Goal: Information Seeking & Learning: Learn about a topic

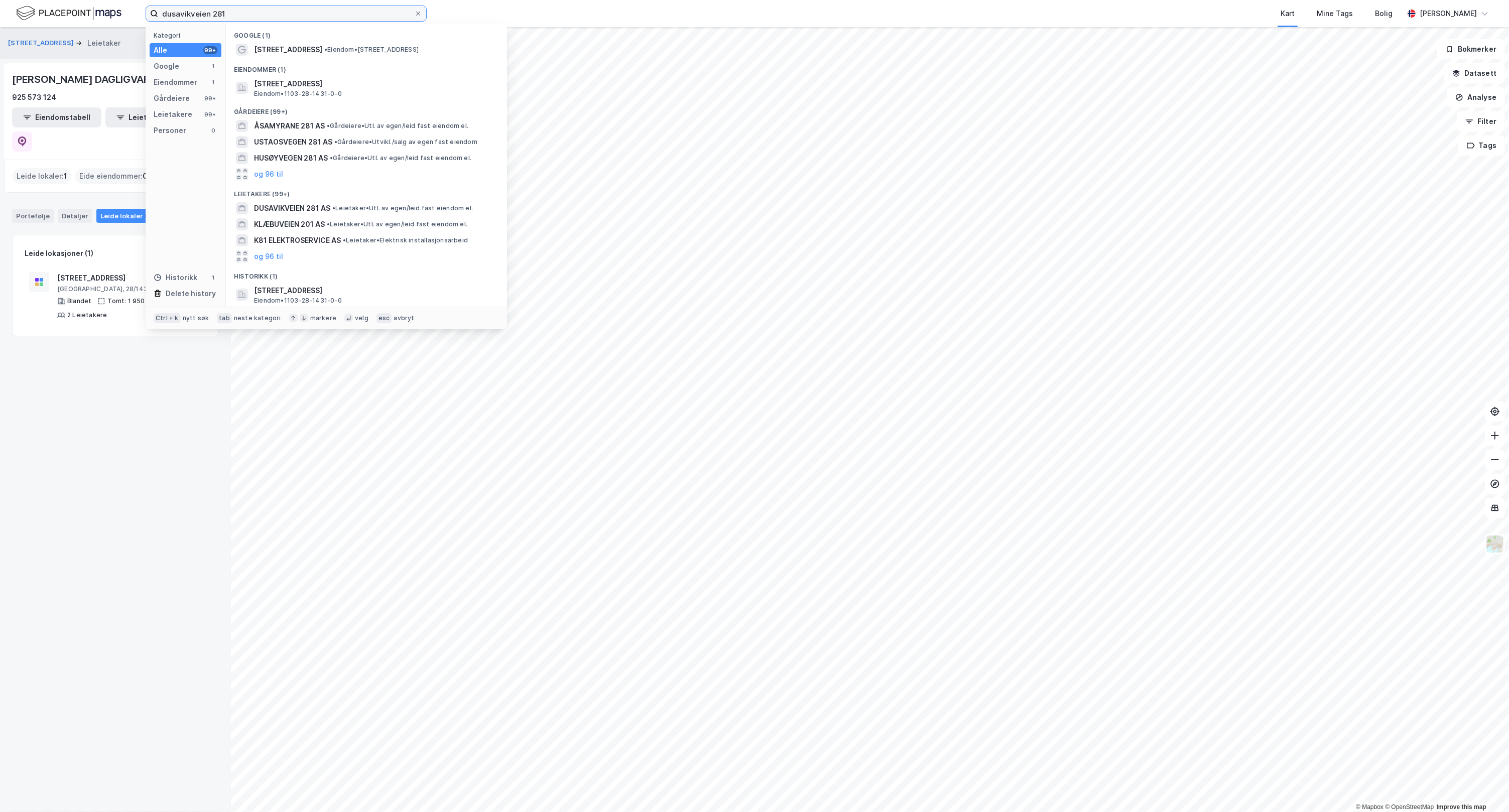
drag, startPoint x: 275, startPoint y: 14, endPoint x: 58, endPoint y: 22, distance: 217.1
click at [58, 22] on div "dusavikveien 281 Kategori Alle 99+ Google 1 Eiendommer 1 Gårdeiere 99+ Leietake…" at bounding box center [754, 13] width 1509 height 27
paste input "EGD Property"
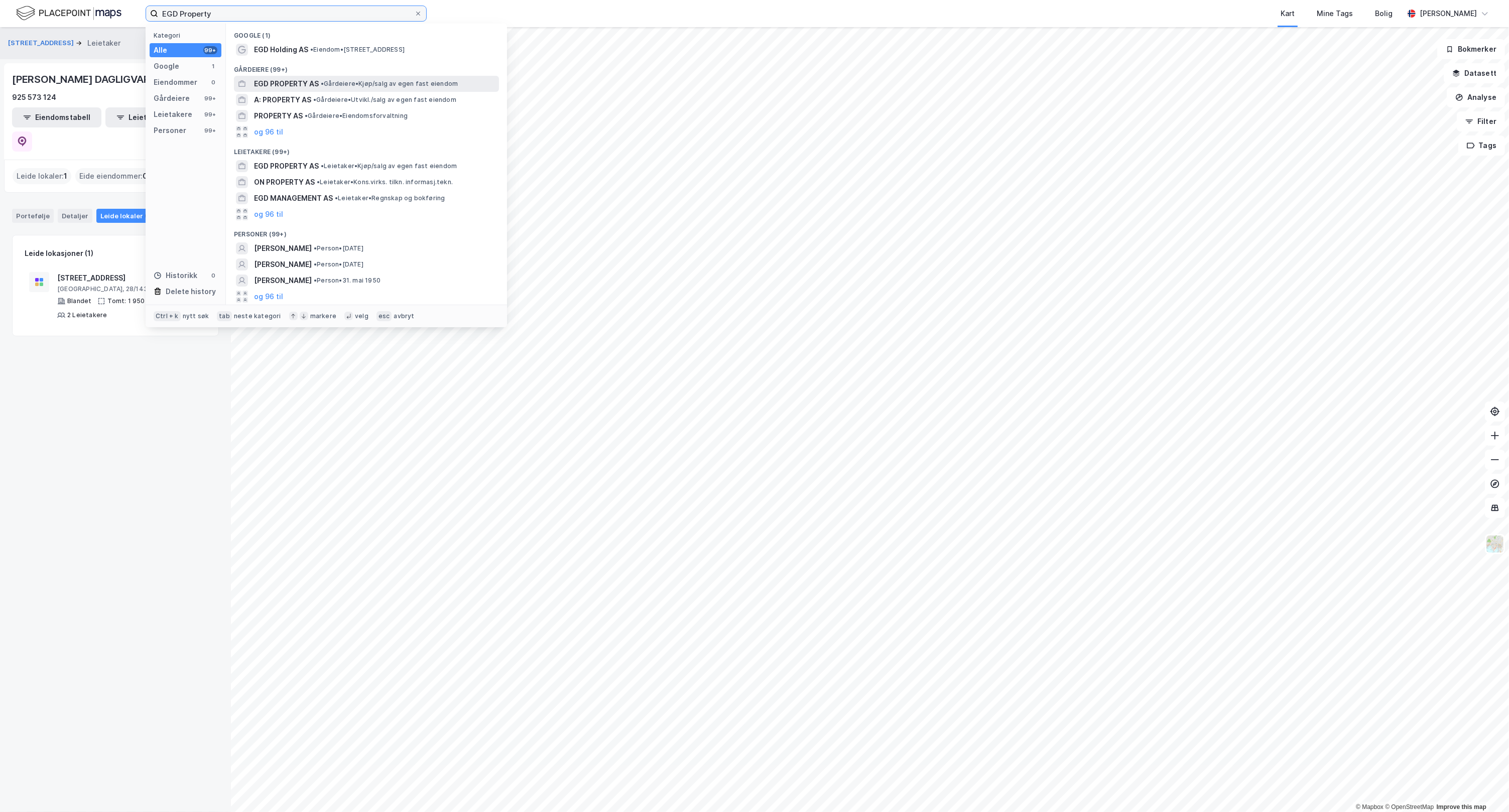
type input "EGD Property"
click at [364, 83] on span "• Gårdeiere • Kjøp/salg av egen fast eiendom" at bounding box center [389, 83] width 137 height 8
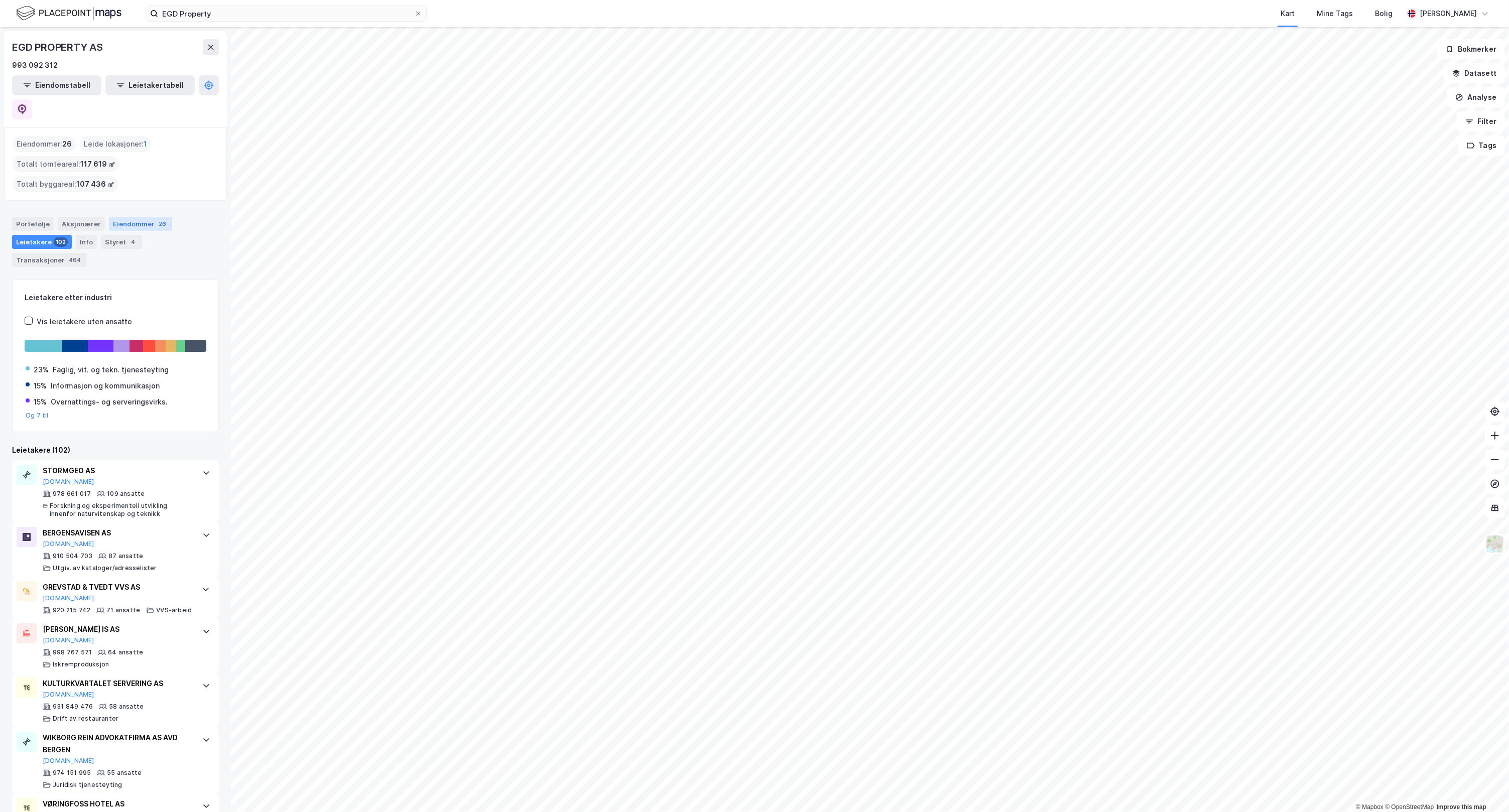
click at [129, 217] on div "Eiendommer 26" at bounding box center [140, 224] width 63 height 14
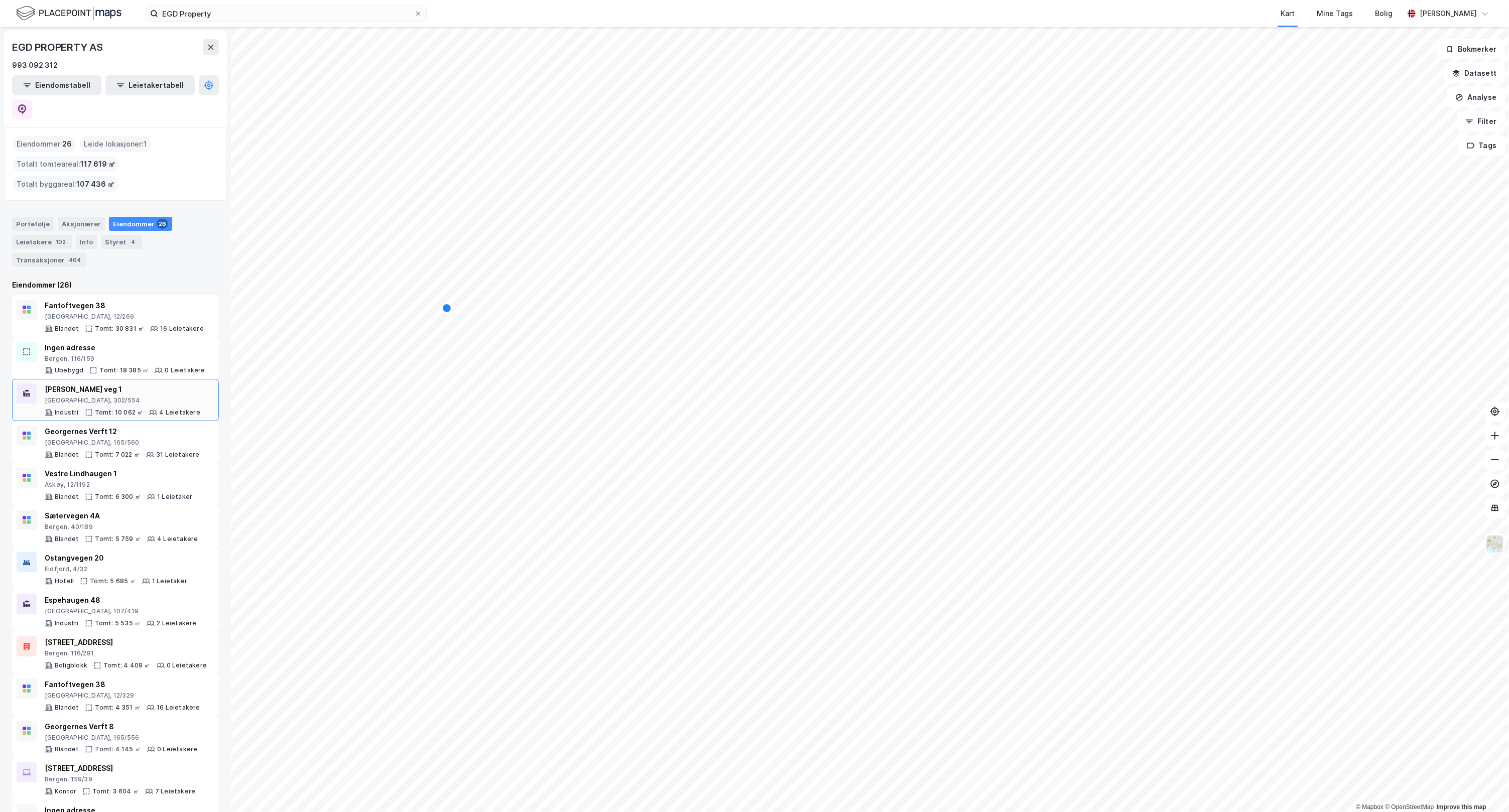
click at [125, 383] on div "[PERSON_NAME] veg 1 Bergen, 302/554 Industri Tomt: 10 062 ㎡ 4 Leietakere" at bounding box center [122, 400] width 155 height 33
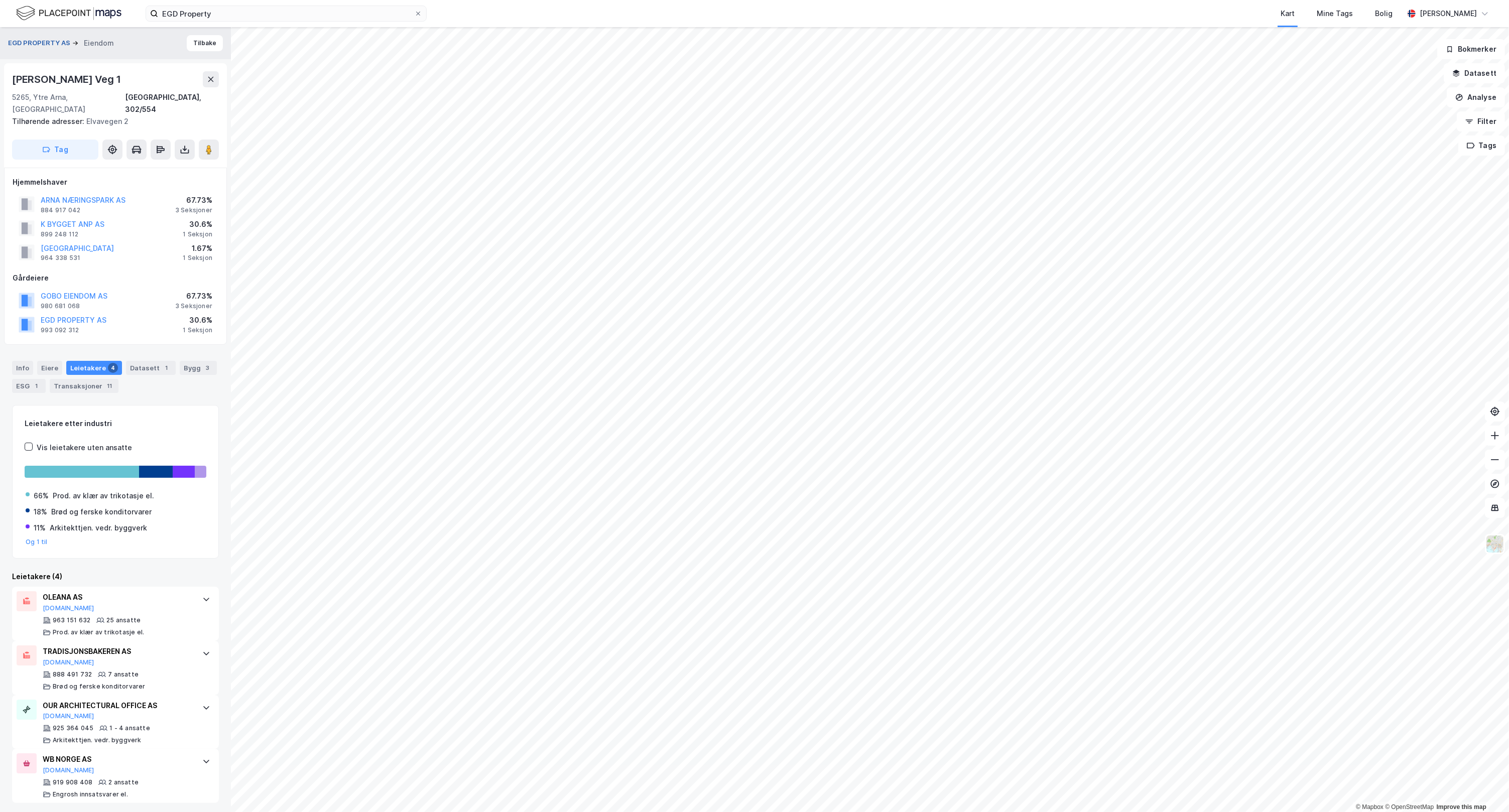
click at [40, 41] on button "EGD PROPERTY AS" at bounding box center [40, 43] width 64 height 10
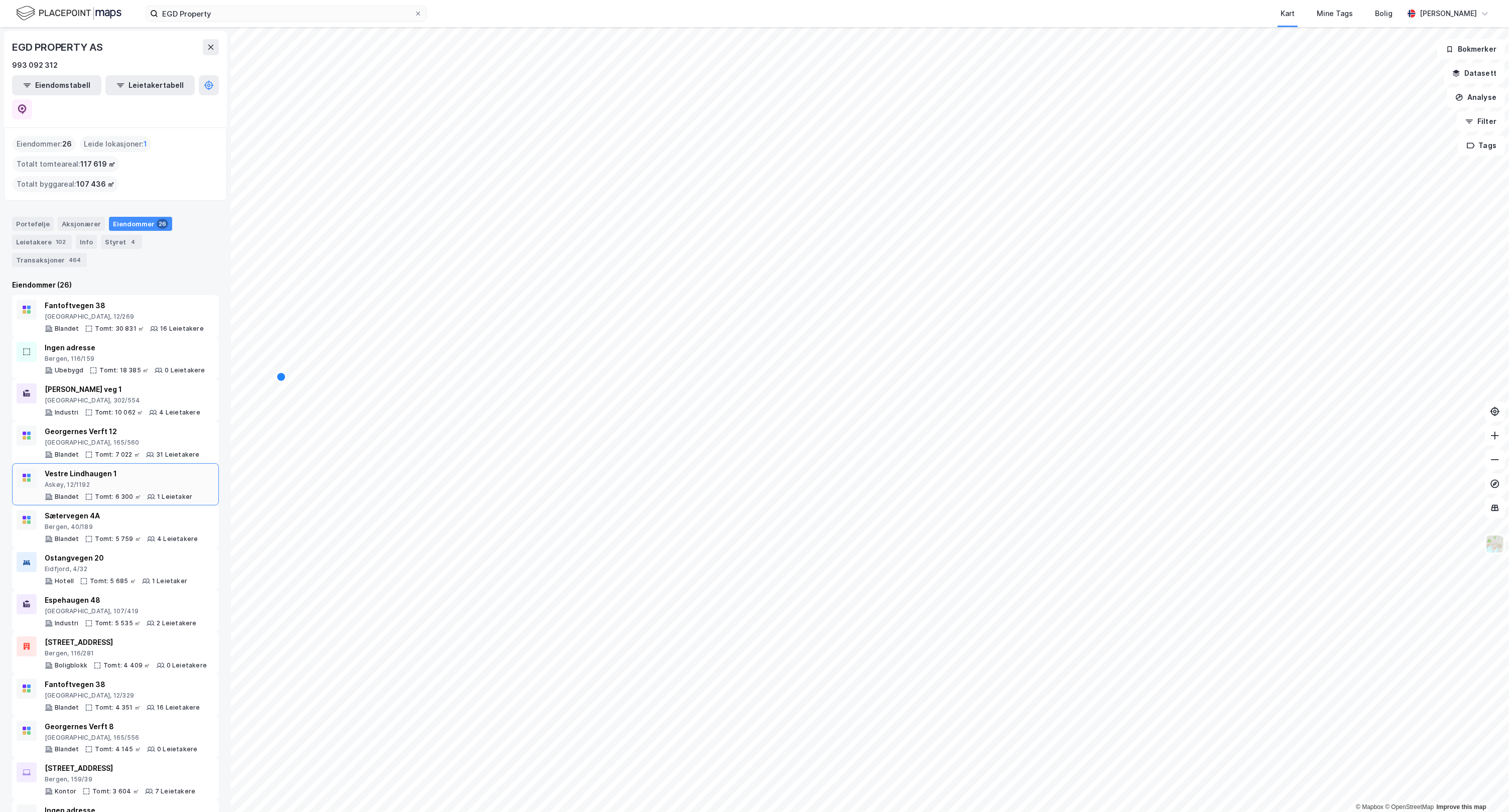
click at [114, 480] on div "Askøy, 12/1192" at bounding box center [118, 484] width 148 height 8
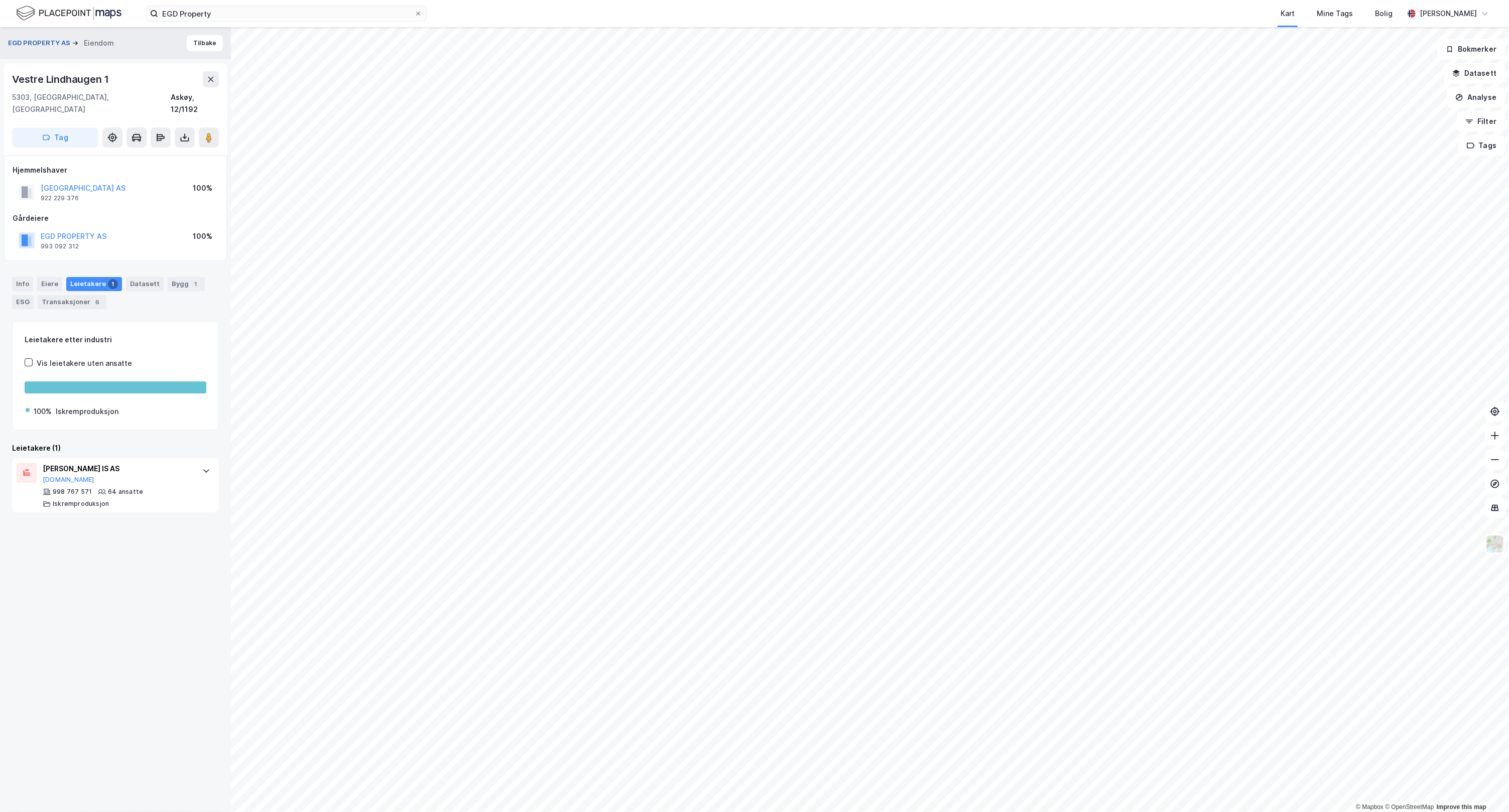
click at [36, 43] on button "EGD PROPERTY AS" at bounding box center [40, 43] width 64 height 10
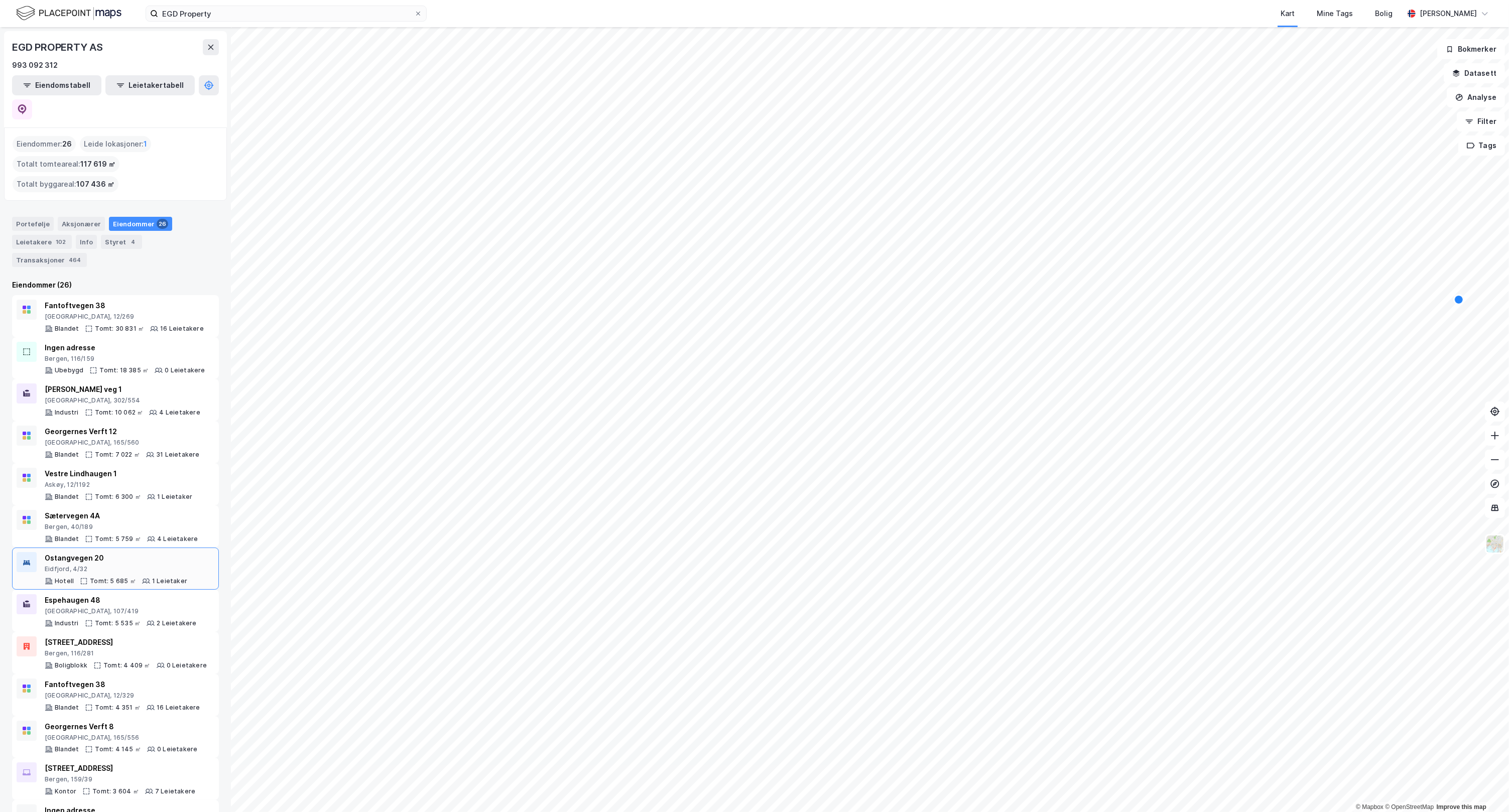
click at [115, 565] on div "Eidfjord, 4/32" at bounding box center [116, 569] width 143 height 8
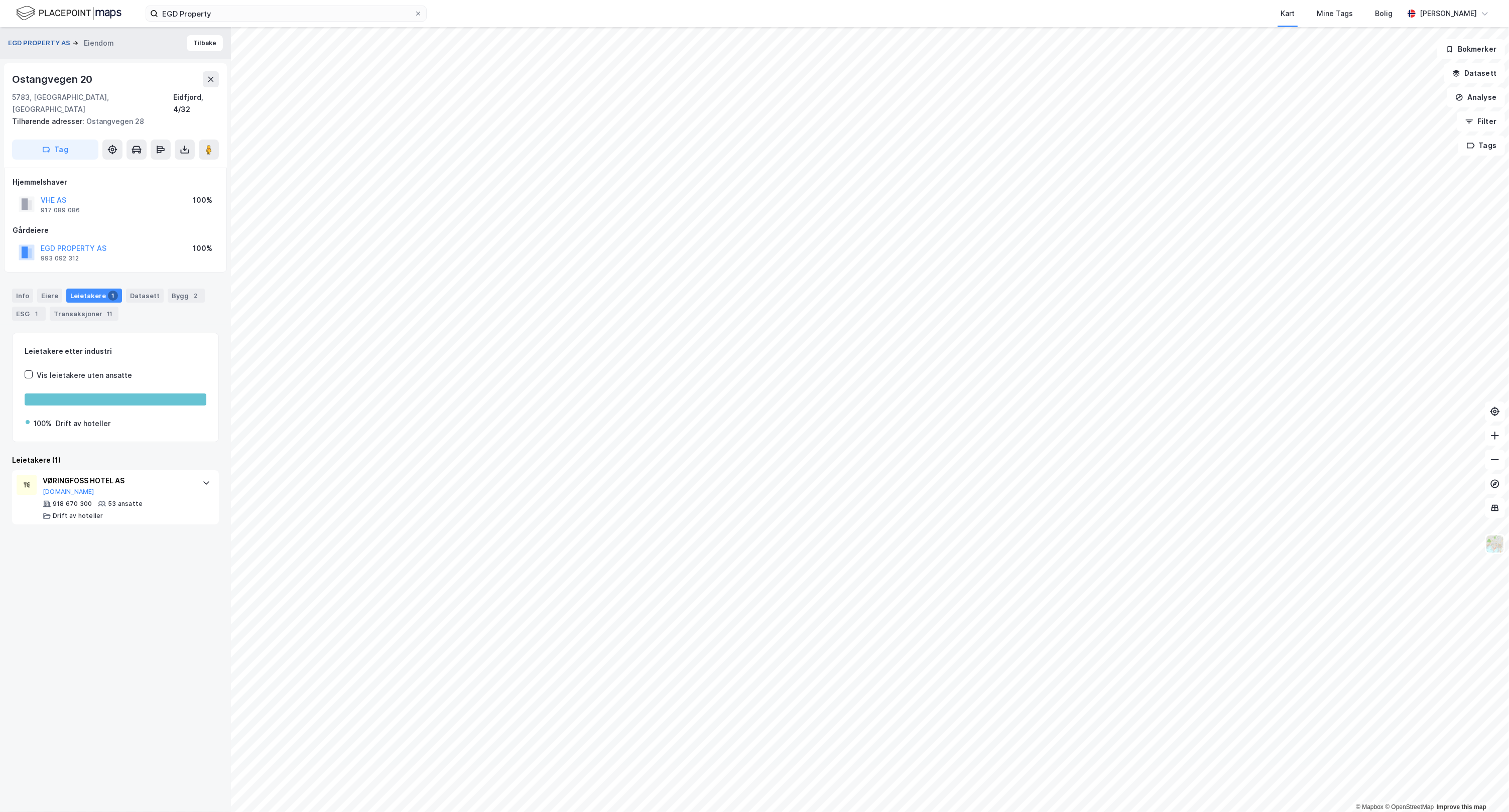
click at [36, 41] on button "EGD PROPERTY AS" at bounding box center [40, 43] width 64 height 10
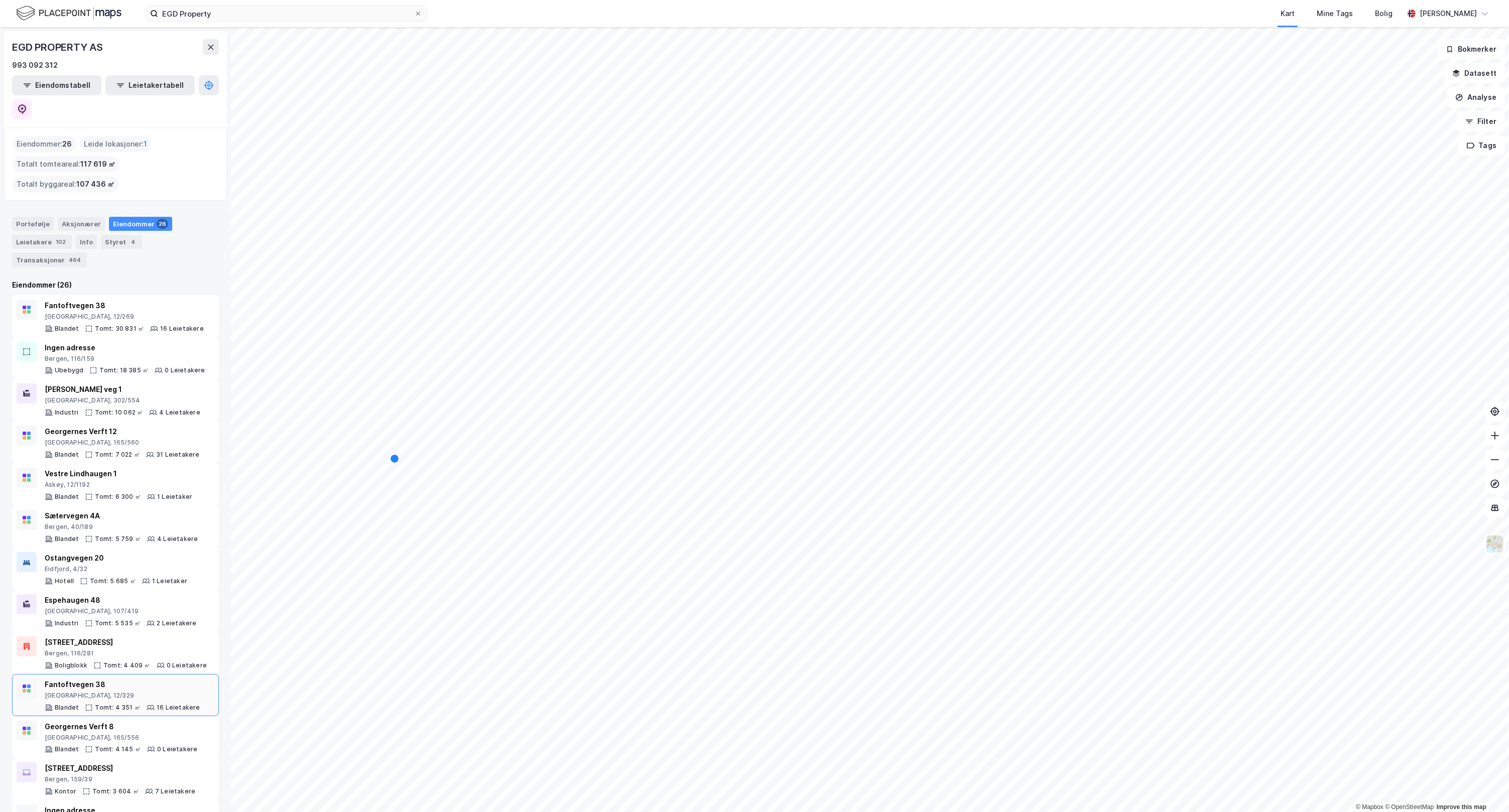
click at [129, 691] on div "[GEOGRAPHIC_DATA], 12/329" at bounding box center [122, 695] width 155 height 8
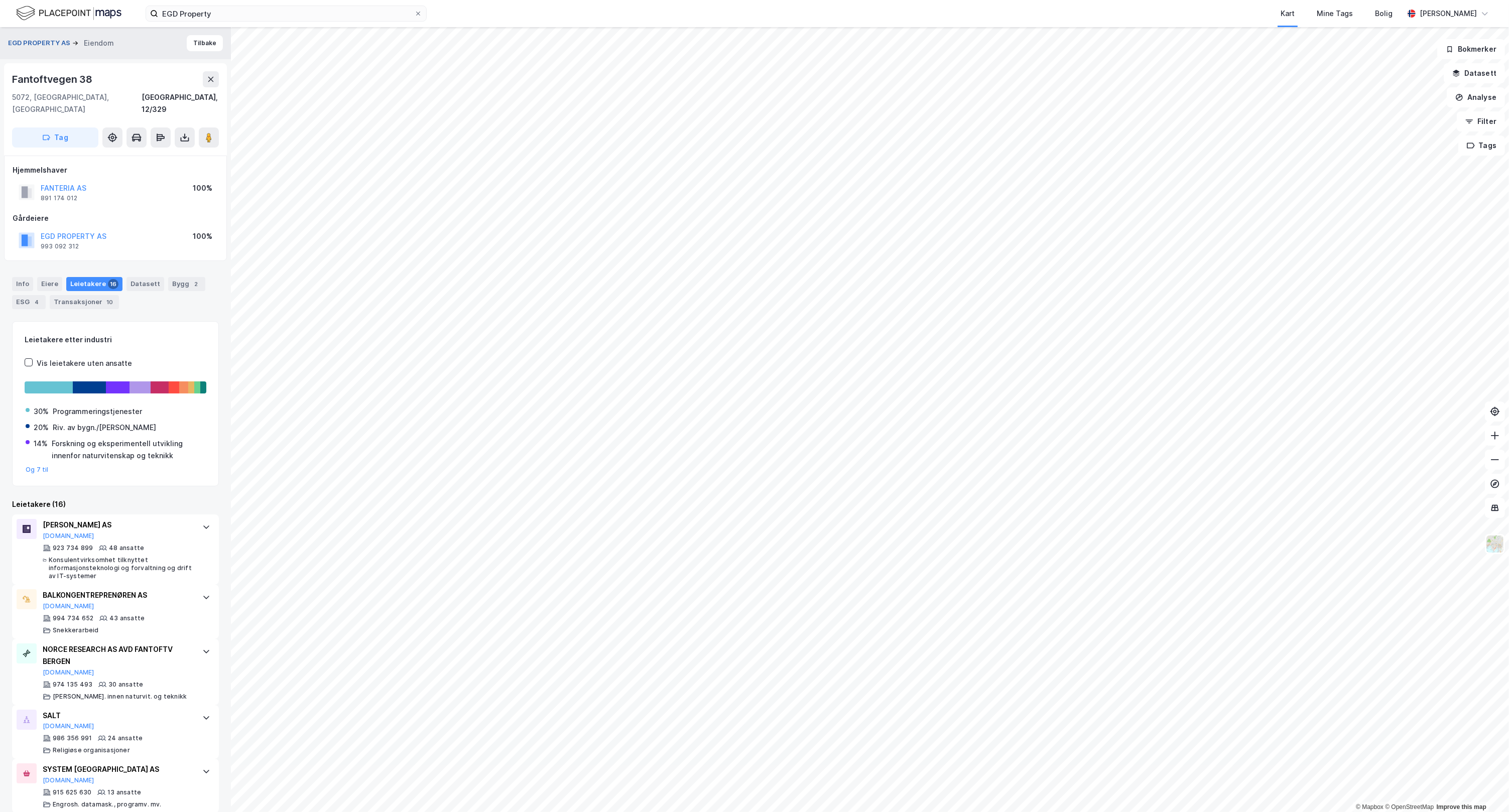
click at [37, 43] on button "EGD PROPERTY AS" at bounding box center [40, 43] width 64 height 10
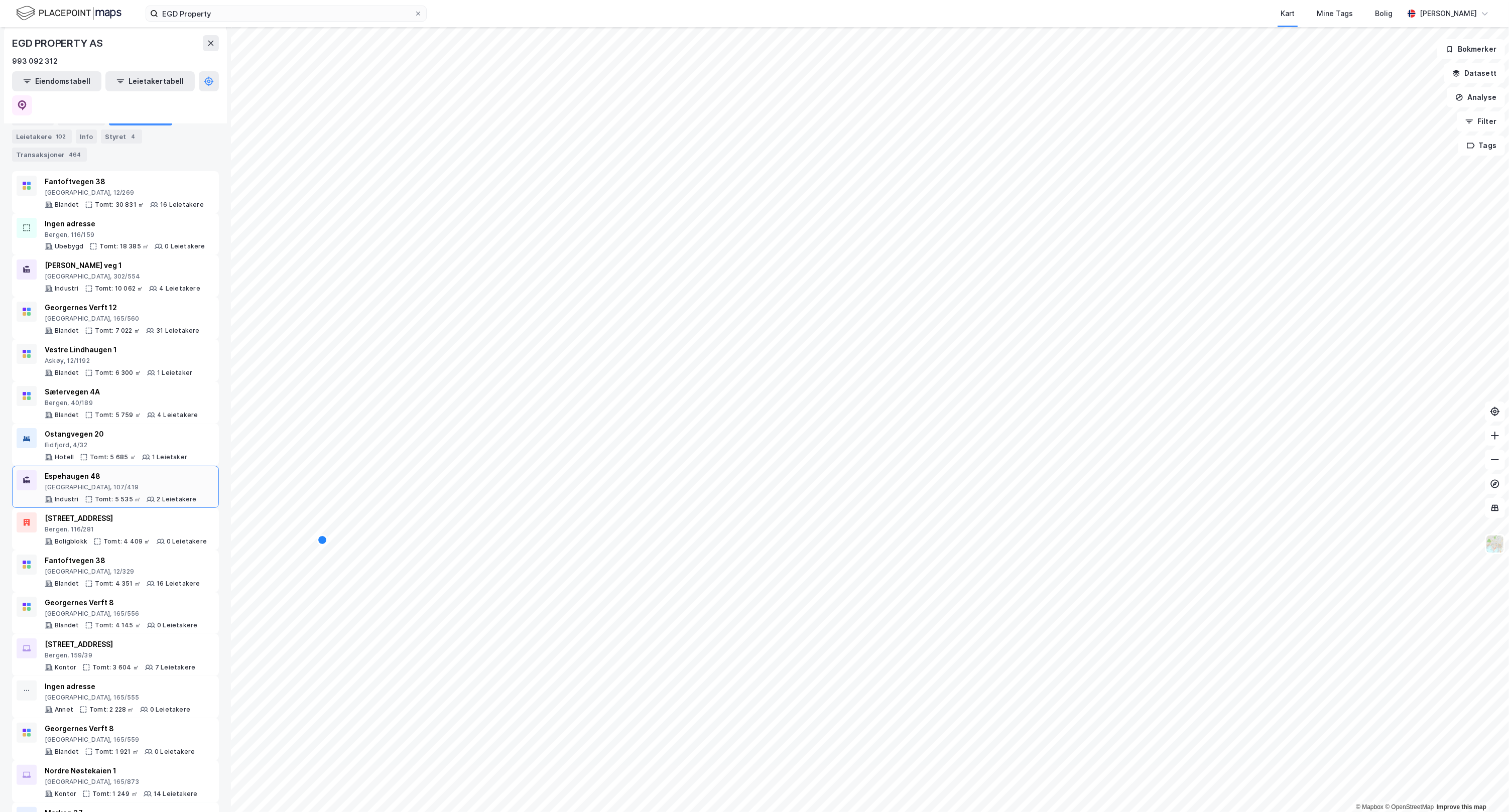
scroll to position [146, 0]
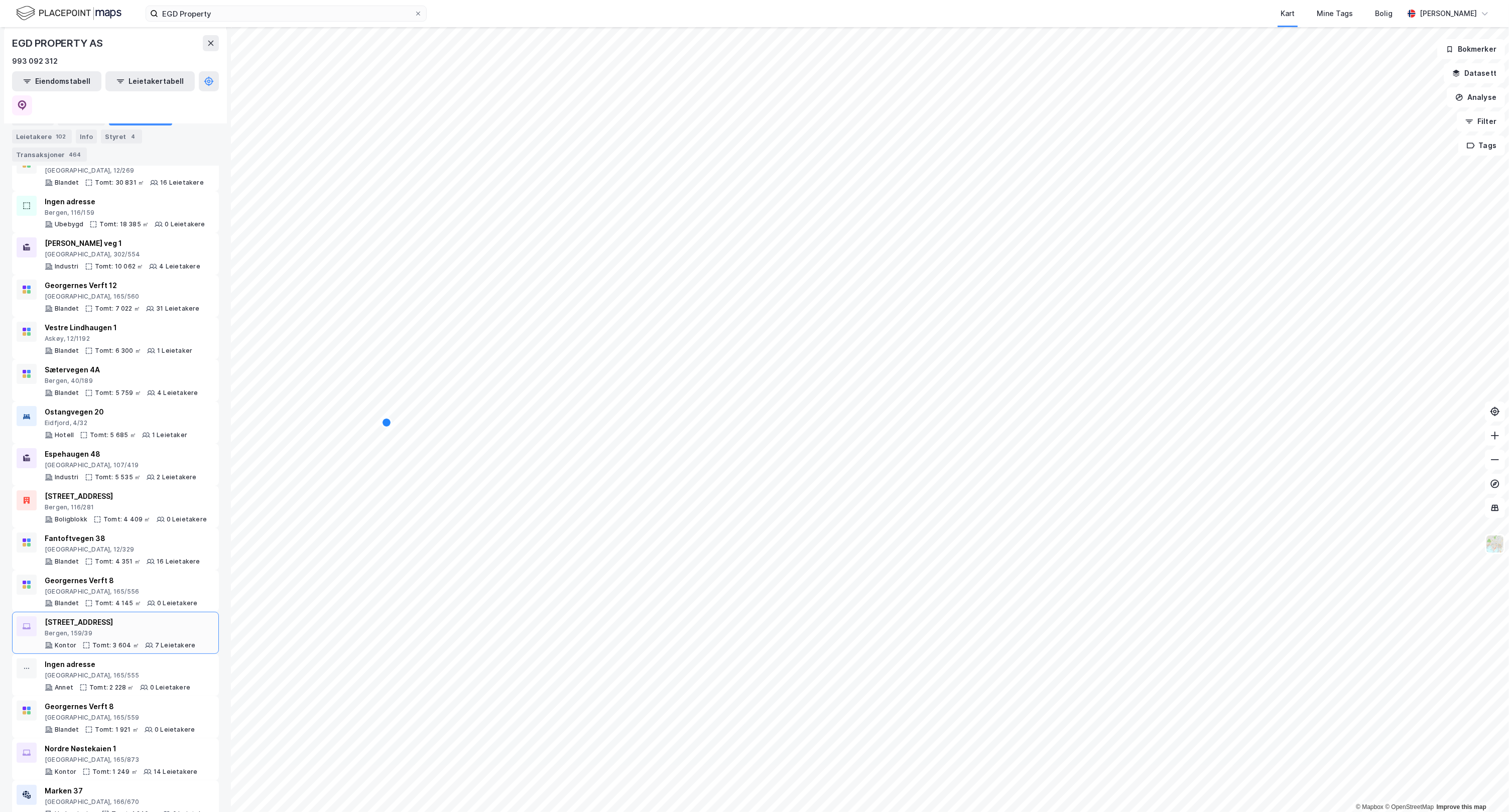
click at [96, 629] on div "Bergen, 159/39" at bounding box center [120, 633] width 151 height 8
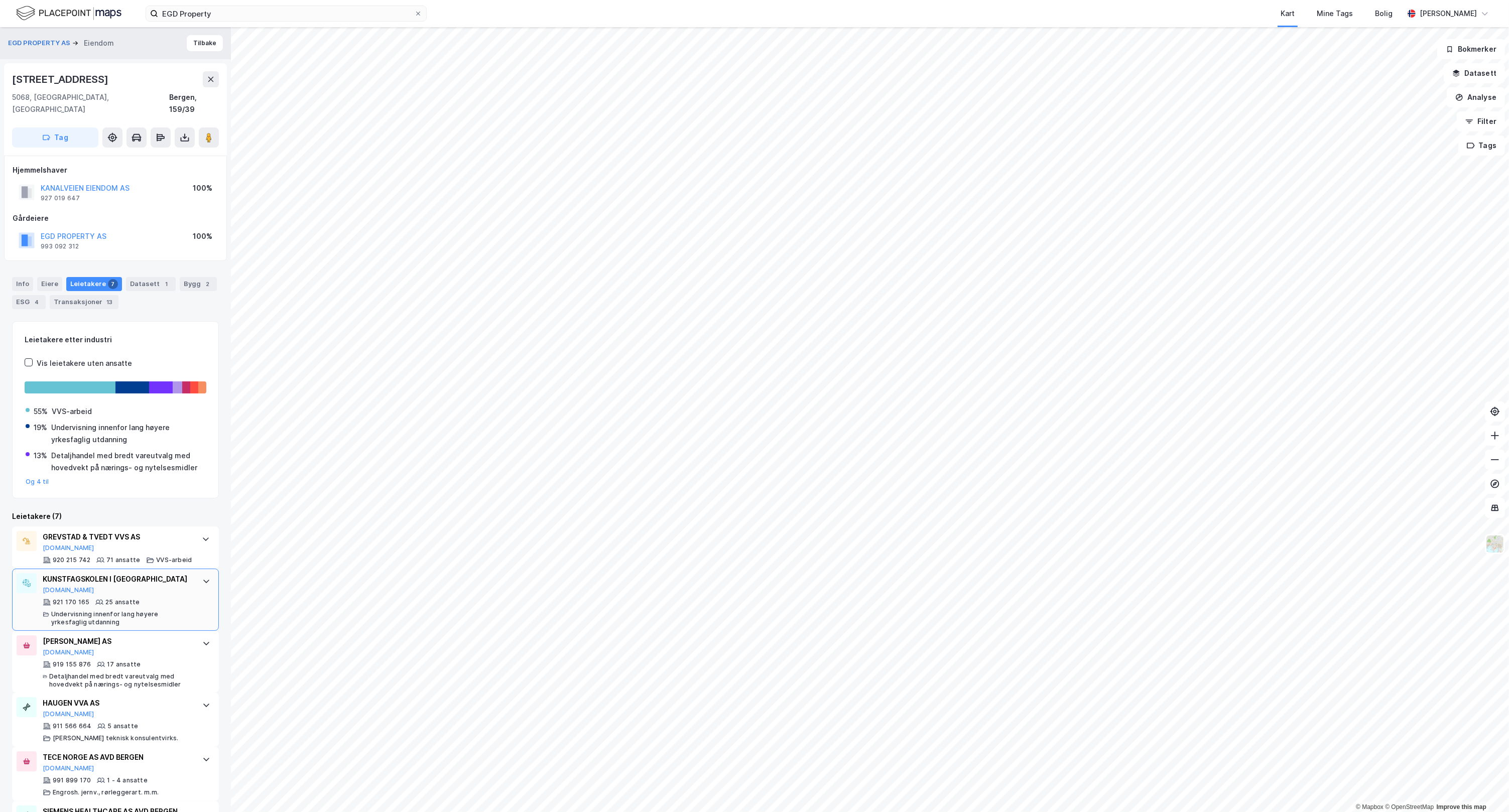
click at [202, 584] on div at bounding box center [206, 580] width 16 height 16
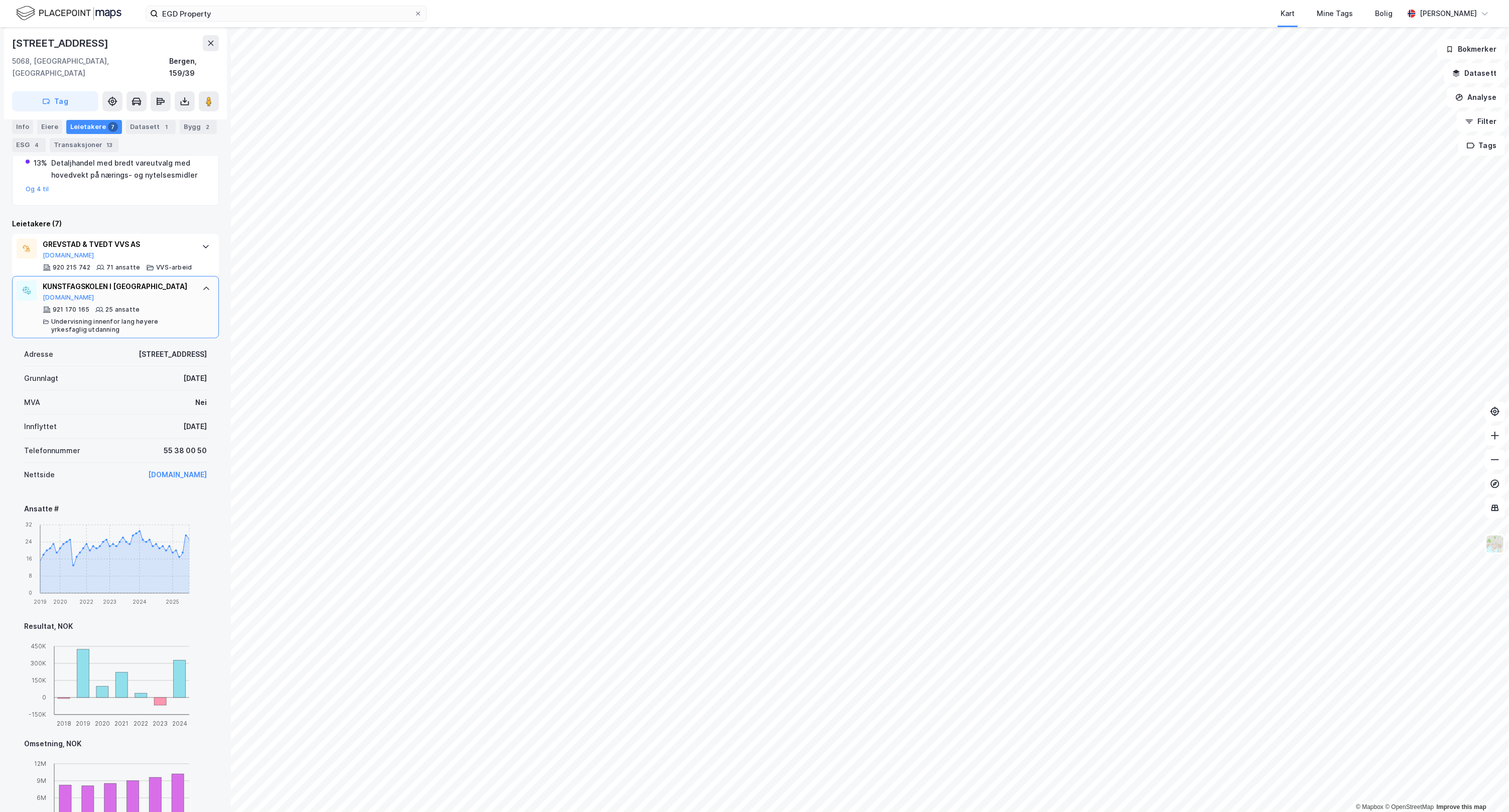
scroll to position [146, 0]
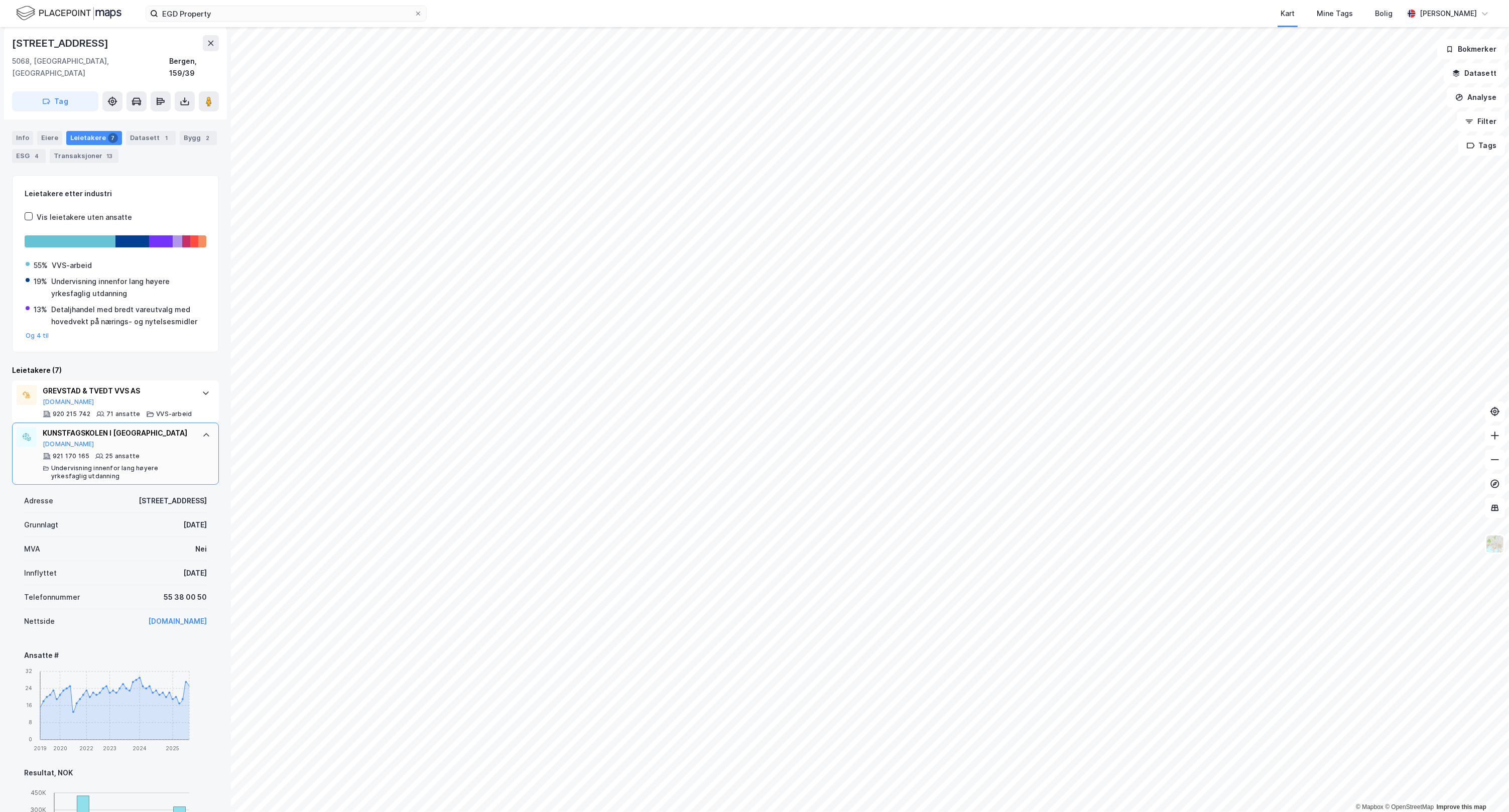
click at [204, 437] on div at bounding box center [206, 435] width 16 height 16
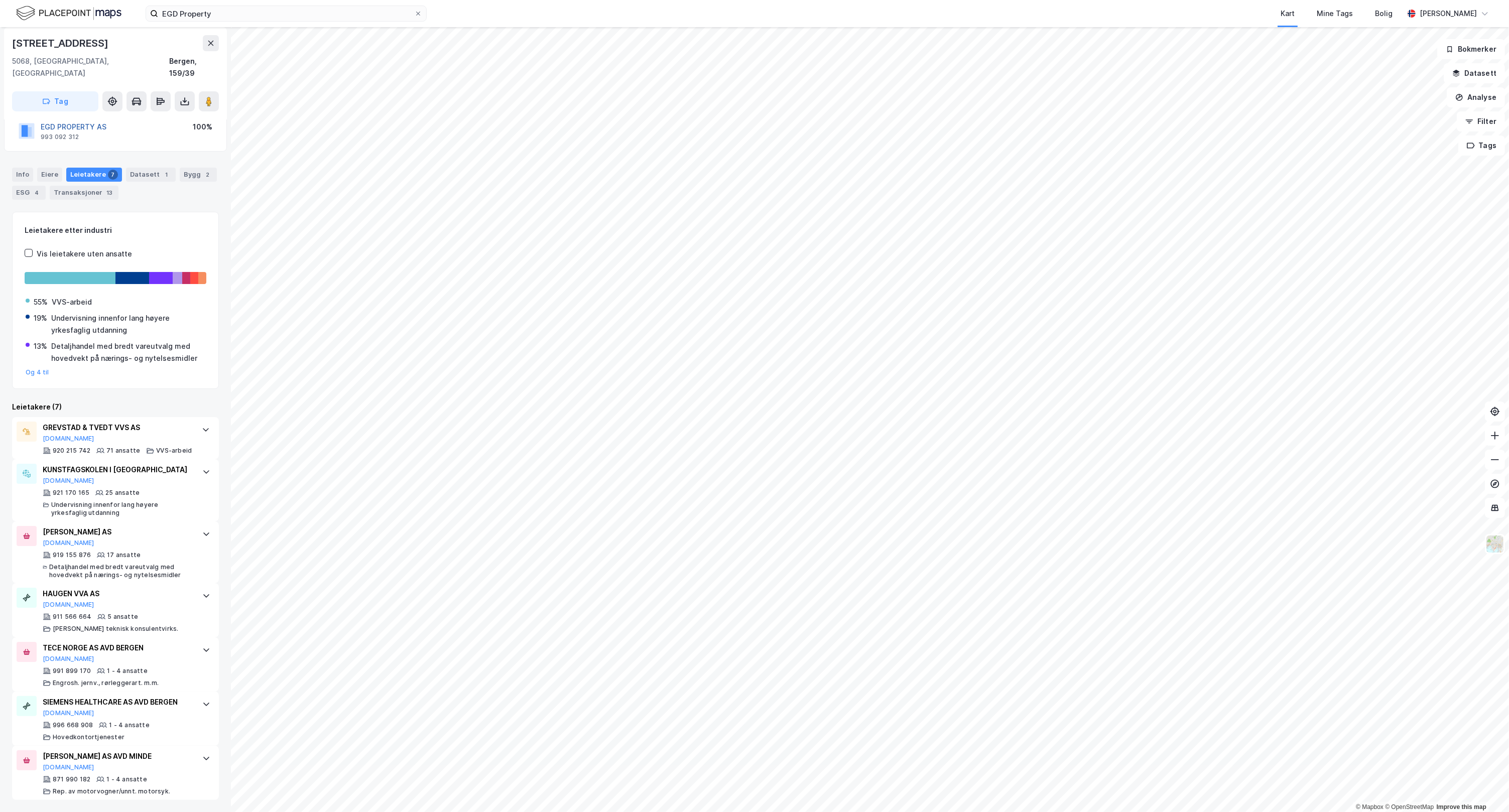
click at [0, 0] on button "EGD PROPERTY AS" at bounding box center [0, 0] width 0 height 0
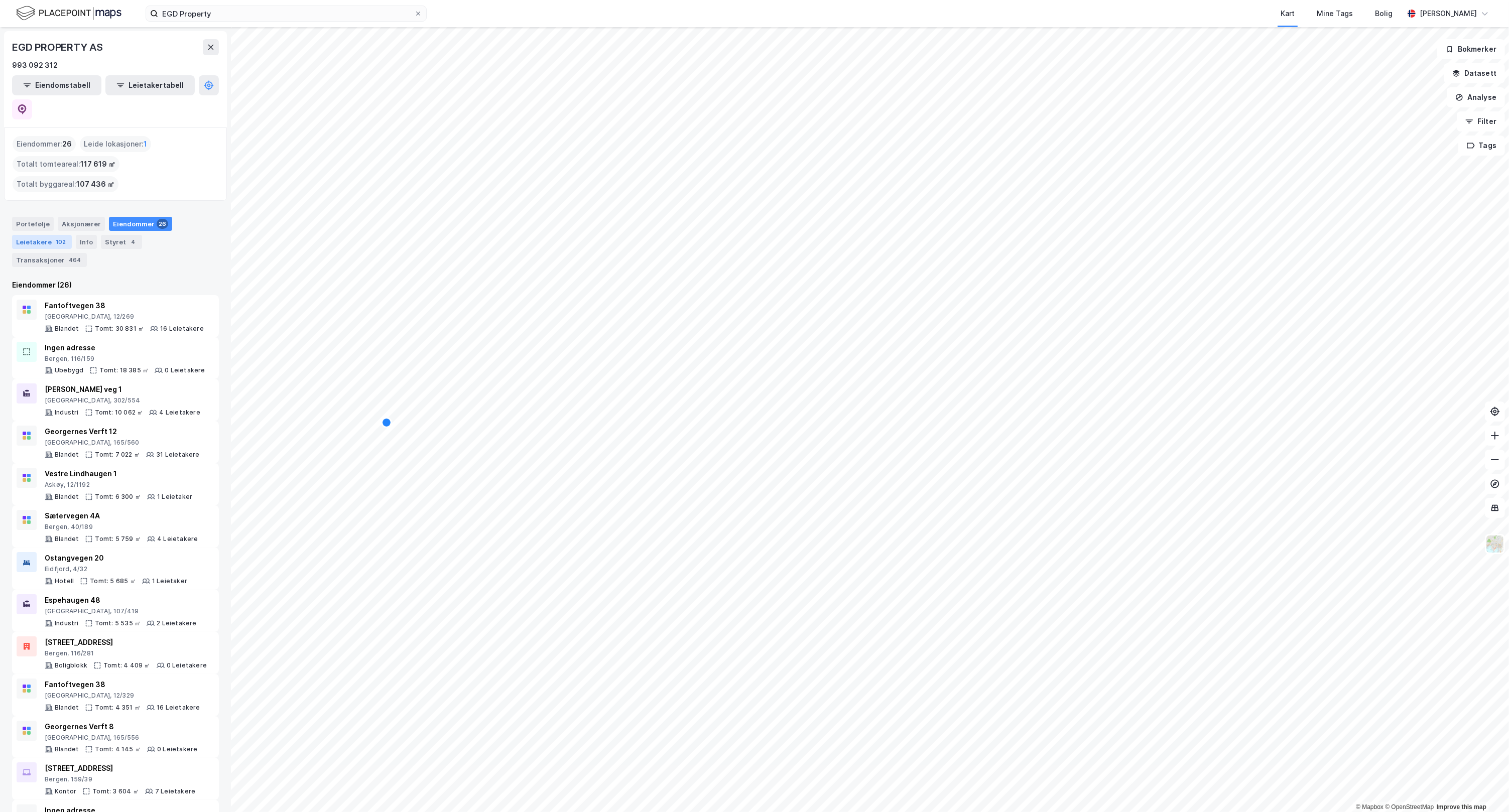
click at [53, 237] on div "102" at bounding box center [60, 242] width 14 height 10
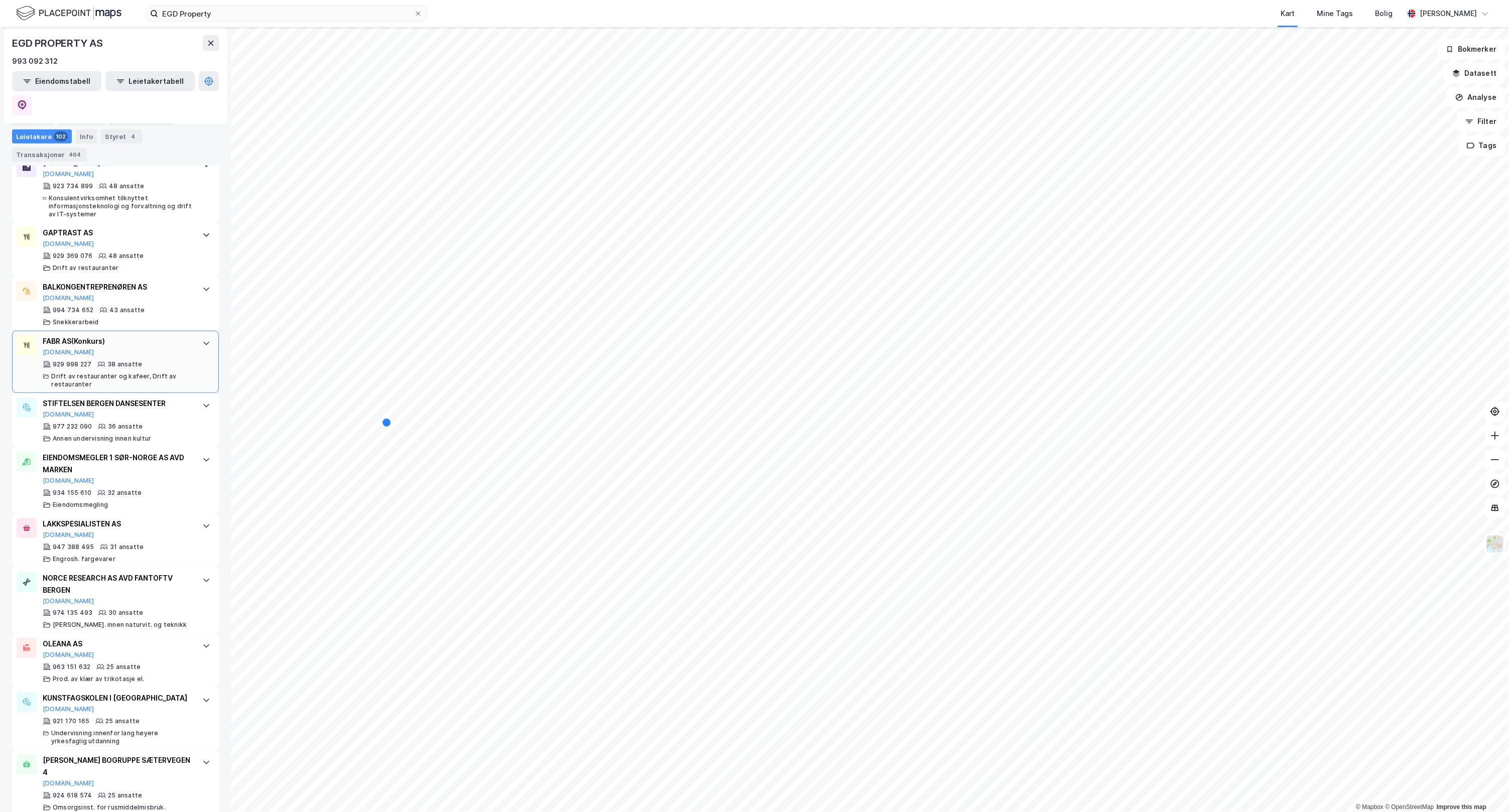
scroll to position [732, 0]
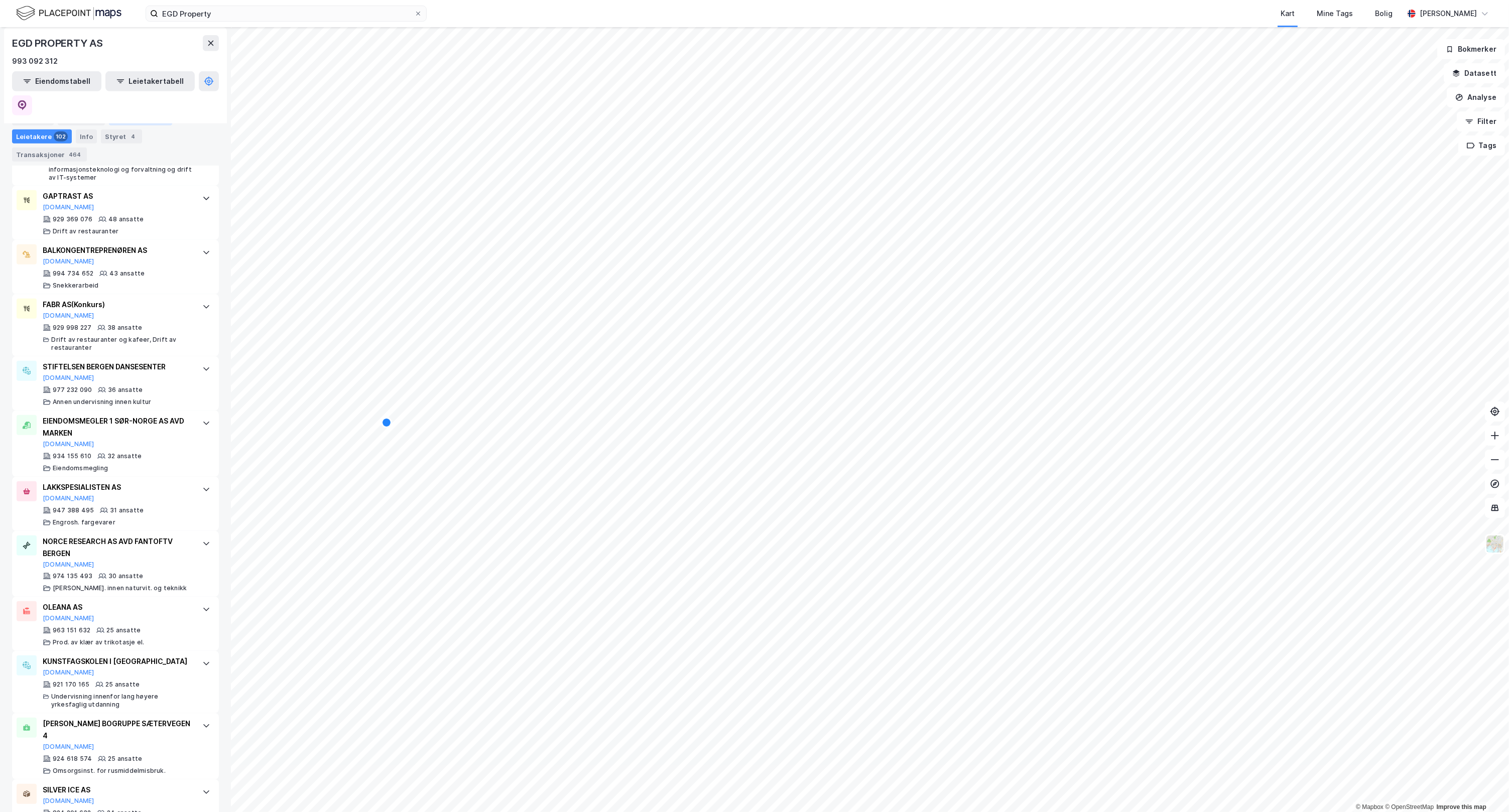
click at [127, 115] on div "Eiendommer 26" at bounding box center [140, 118] width 63 height 14
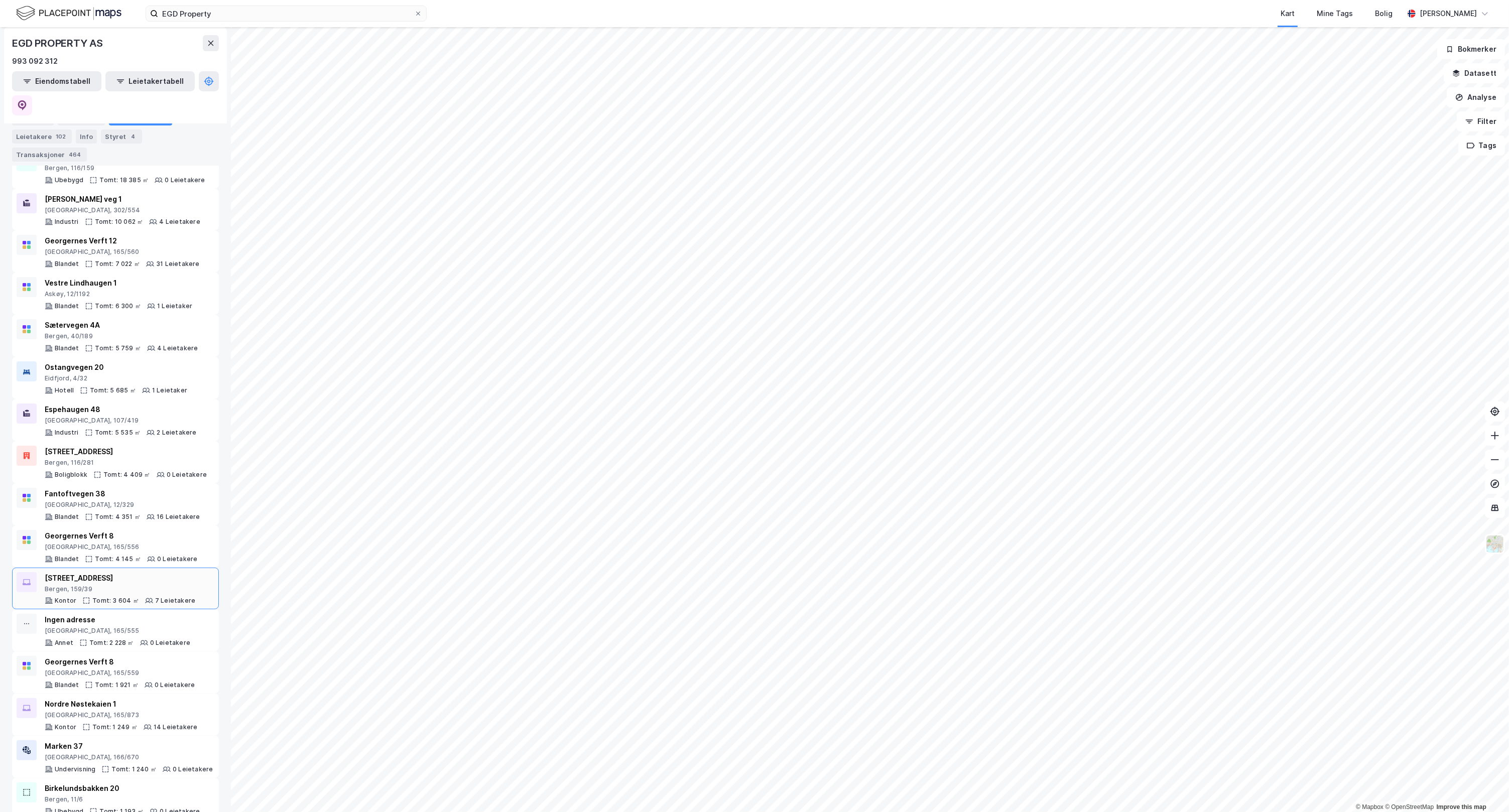
scroll to position [293, 0]
